Goal: Navigation & Orientation: Find specific page/section

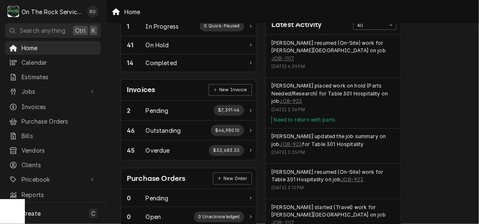
scroll to position [193, 0]
click at [294, 55] on link "JOB-1117" at bounding box center [282, 58] width 23 height 7
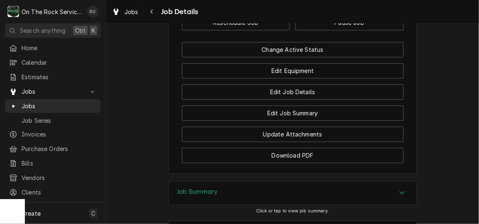
scroll to position [866, 0]
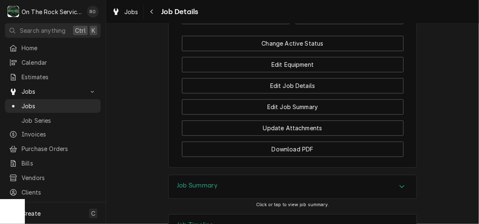
click at [399, 183] on icon "Accordion Header" at bounding box center [402, 186] width 6 height 7
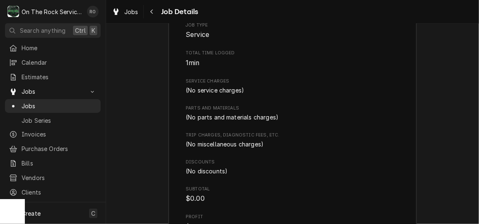
scroll to position [1151, 0]
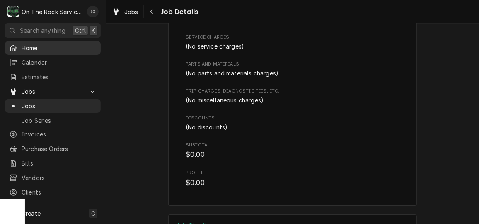
click at [48, 49] on span "Home" at bounding box center [59, 47] width 75 height 9
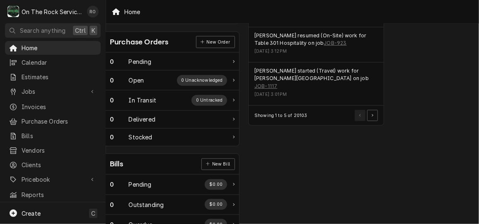
scroll to position [330, 18]
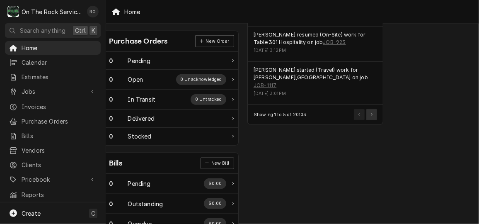
click at [376, 109] on button "Pagination Controls" at bounding box center [371, 114] width 11 height 11
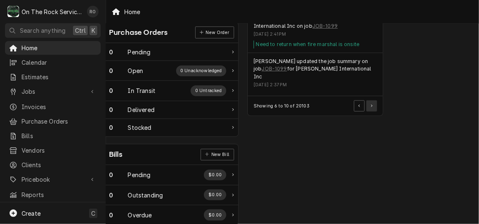
scroll to position [340, 18]
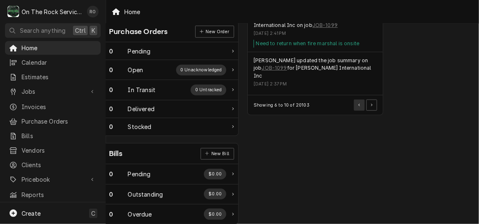
click at [354, 99] on button "Pagination Controls" at bounding box center [358, 104] width 11 height 11
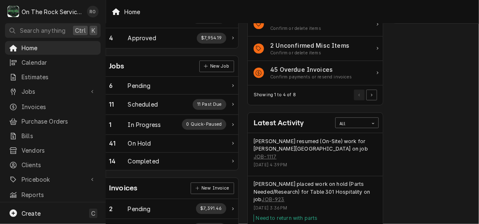
scroll to position [0, 18]
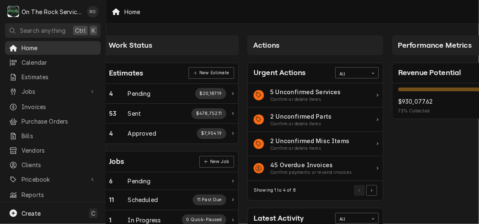
click at [43, 44] on span "Home" at bounding box center [59, 47] width 75 height 9
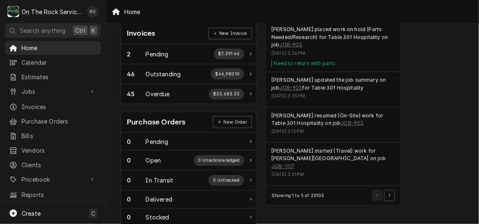
scroll to position [250, 0]
click at [389, 194] on icon "Pagination Controls" at bounding box center [389, 195] width 2 height 3
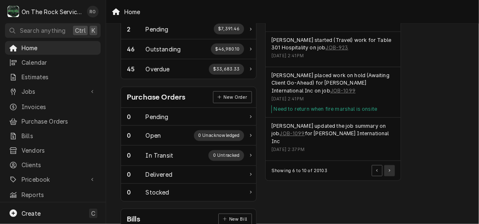
scroll to position [356, 0]
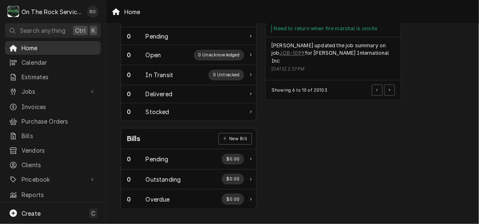
click at [58, 43] on div "Home" at bounding box center [53, 48] width 92 height 10
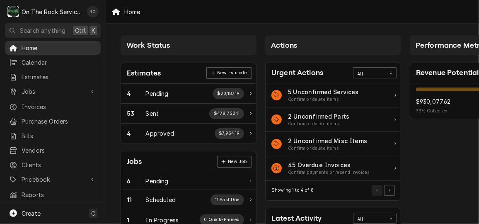
click at [34, 50] on div "Home" at bounding box center [53, 48] width 92 height 10
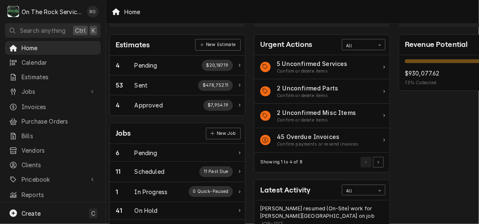
scroll to position [0, 11]
